Goal: Check status: Check status

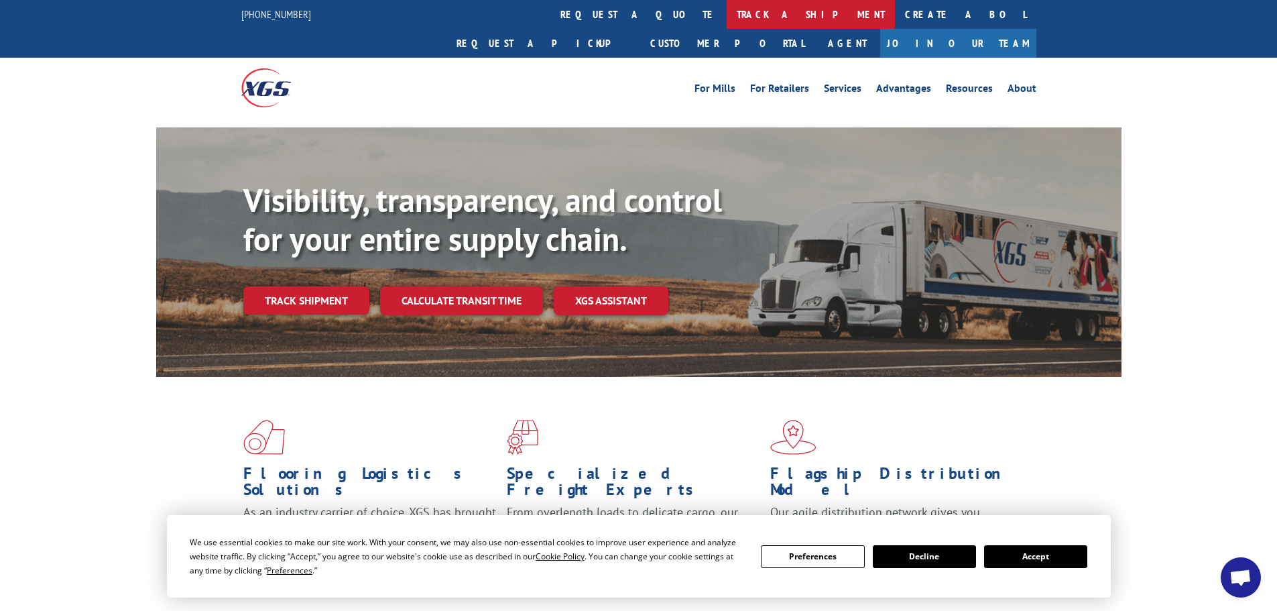
click at [726, 11] on link "track a shipment" at bounding box center [810, 14] width 168 height 29
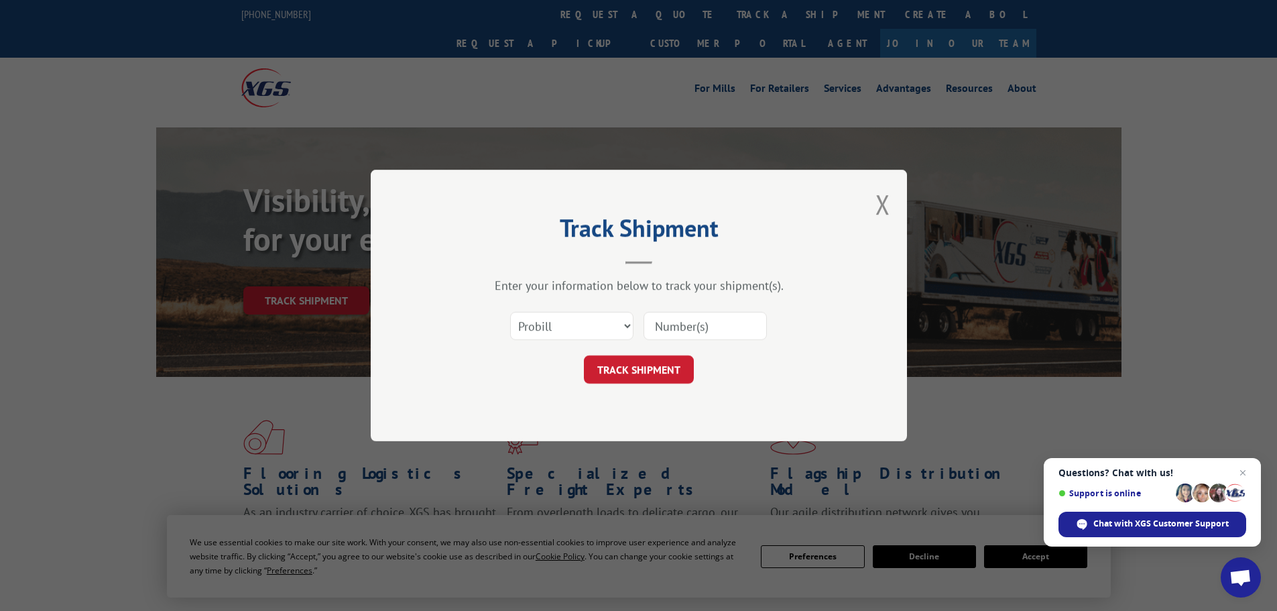
click at [692, 325] on input at bounding box center [704, 326] width 123 height 28
paste input "548465487411"
type input "548465487411"
click at [649, 370] on button "TRACK SHIPMENT" at bounding box center [639, 369] width 110 height 28
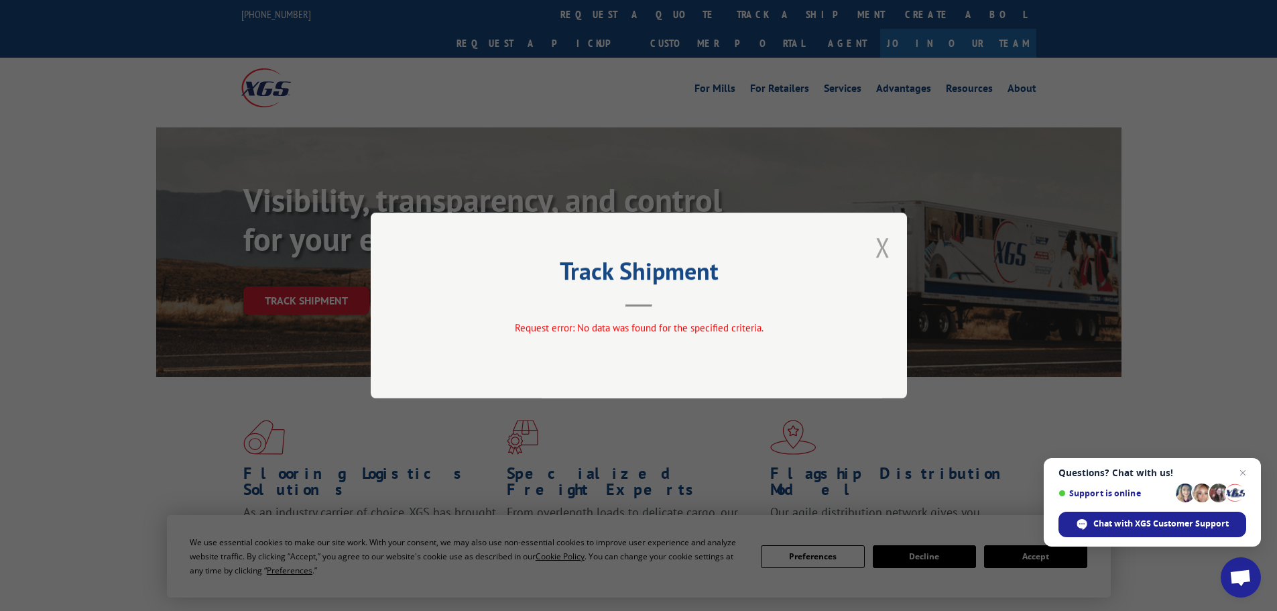
click at [888, 249] on button "Close modal" at bounding box center [882, 247] width 15 height 36
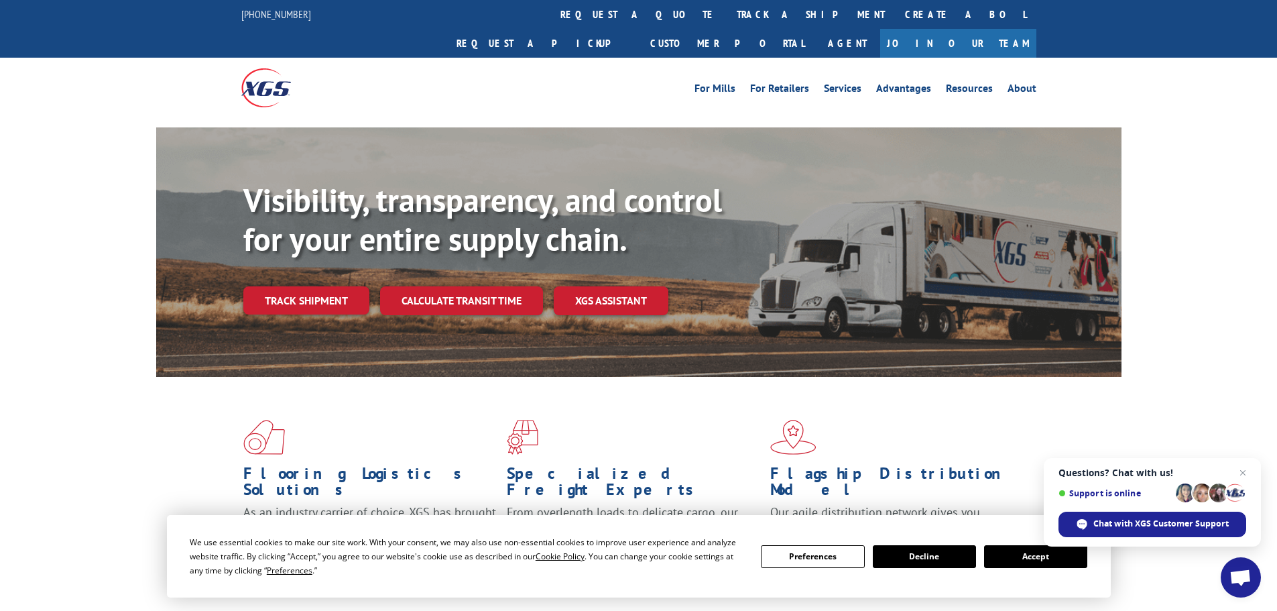
click at [1031, 560] on button "Accept" at bounding box center [1035, 556] width 103 height 23
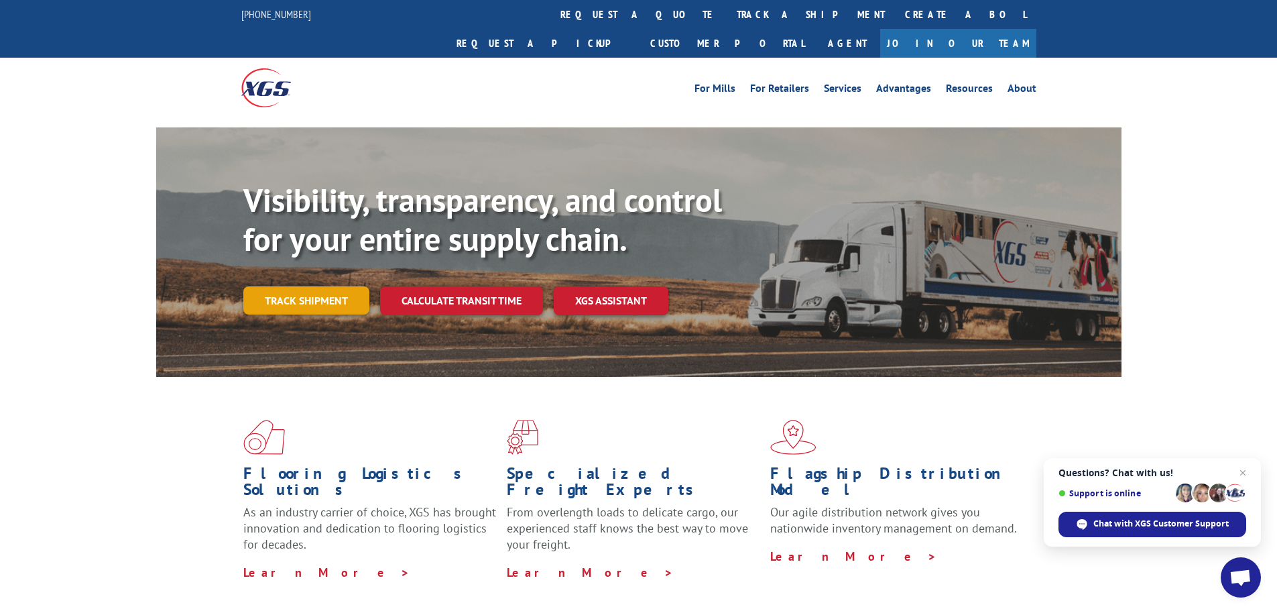
click at [294, 286] on link "Track shipment" at bounding box center [306, 300] width 126 height 28
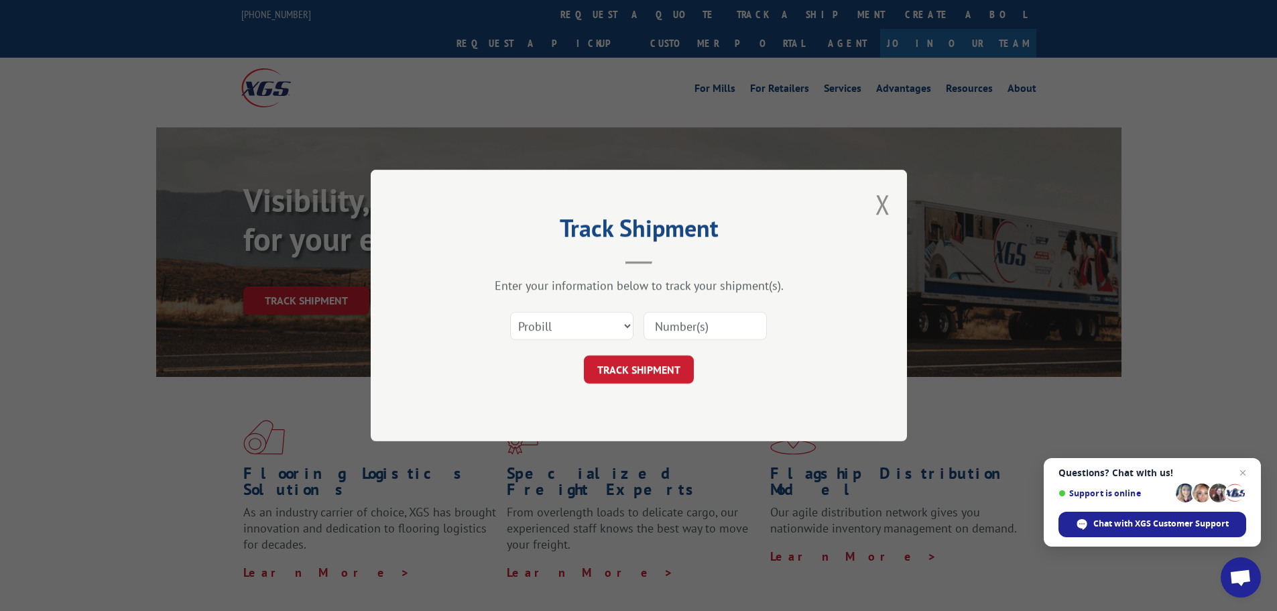
click at [665, 327] on input at bounding box center [704, 326] width 123 height 28
paste input "548465487411"
type input "548465487411"
click at [641, 371] on button "TRACK SHIPMENT" at bounding box center [639, 369] width 110 height 28
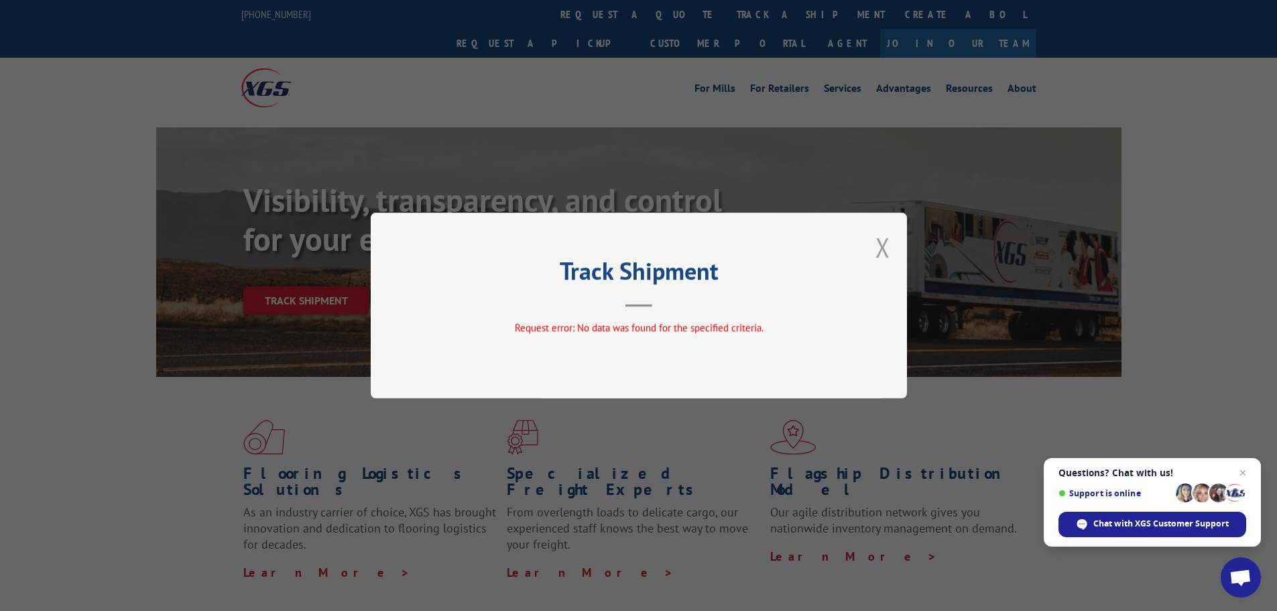
click at [881, 249] on button "Close modal" at bounding box center [882, 247] width 15 height 36
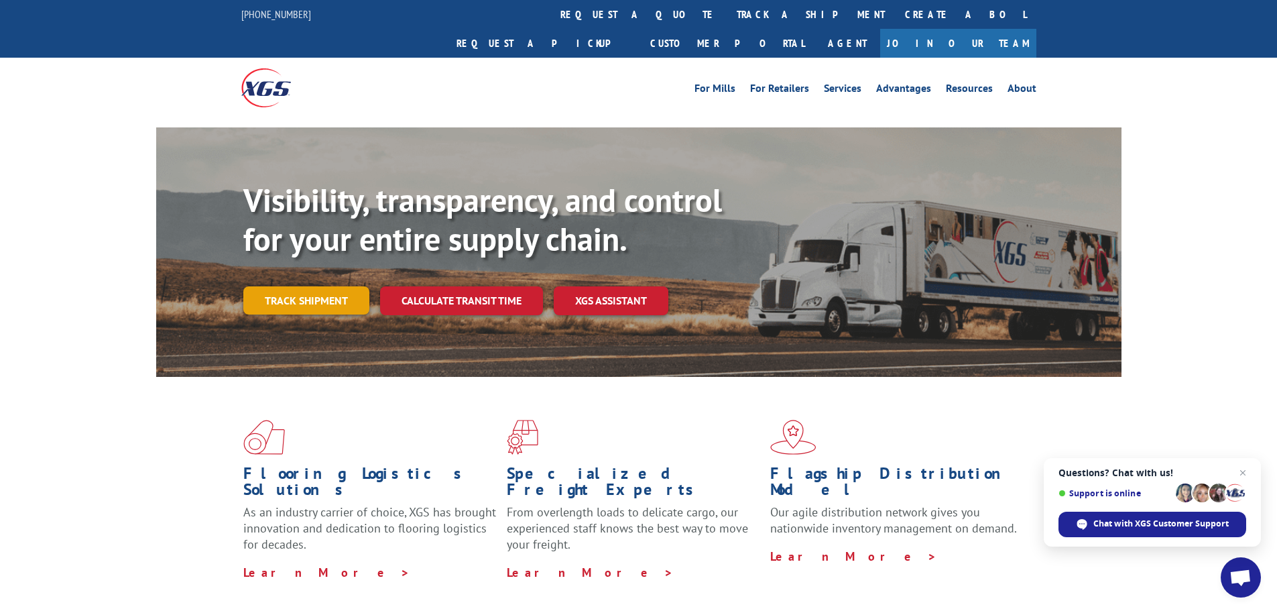
click at [273, 286] on link "Track shipment" at bounding box center [306, 300] width 126 height 28
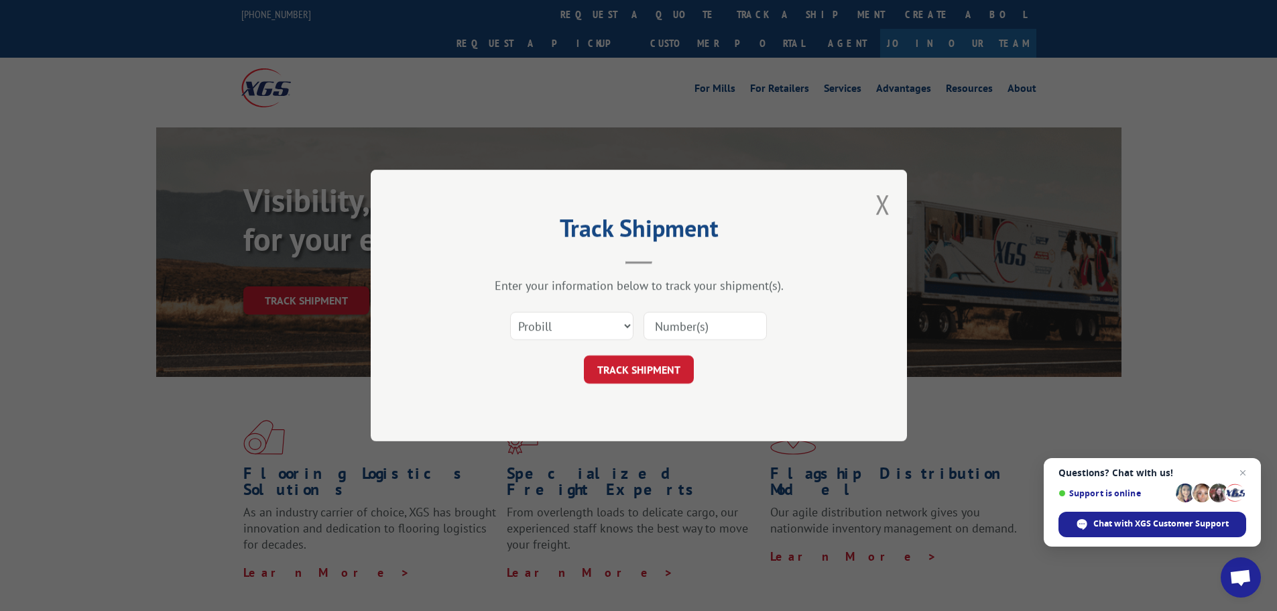
click at [688, 324] on input at bounding box center [704, 326] width 123 height 28
paste input "17479983"
type input "17479983"
click at [655, 366] on button "TRACK SHIPMENT" at bounding box center [639, 369] width 110 height 28
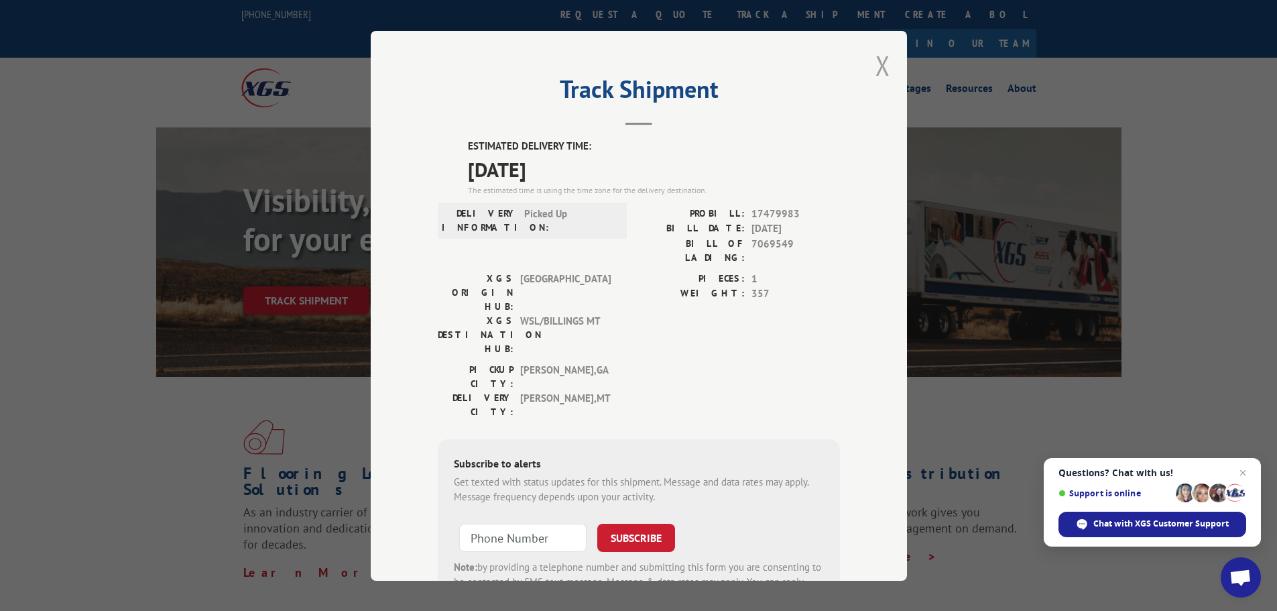
click at [877, 66] on button "Close modal" at bounding box center [882, 66] width 15 height 36
